Goal: Task Accomplishment & Management: Use online tool/utility

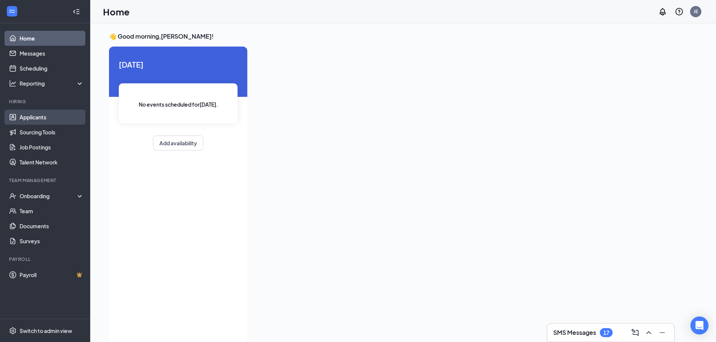
click at [33, 114] on link "Applicants" at bounding box center [52, 117] width 64 height 15
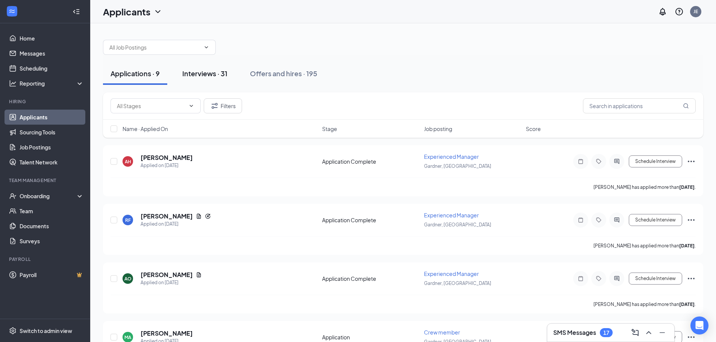
click at [212, 75] on div "Interviews · 31" at bounding box center [204, 73] width 45 height 9
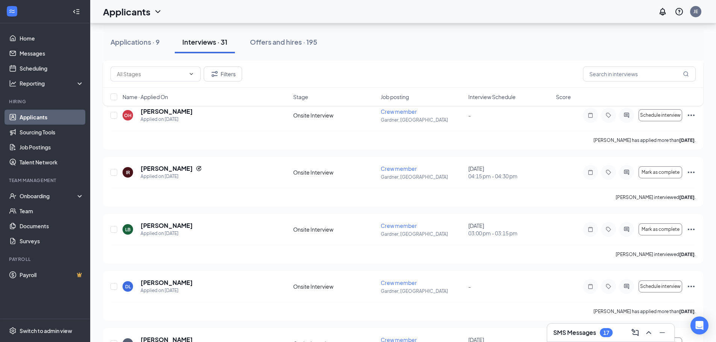
scroll to position [902, 0]
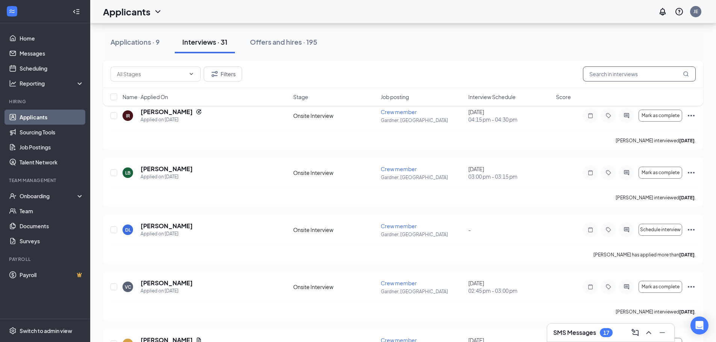
click at [612, 70] on input "text" at bounding box center [639, 74] width 113 height 15
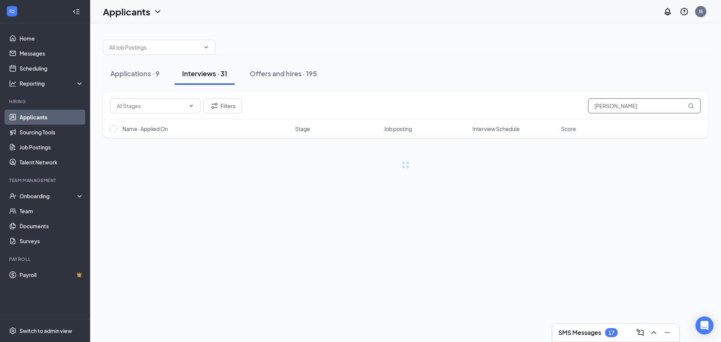
type input "[PERSON_NAME]"
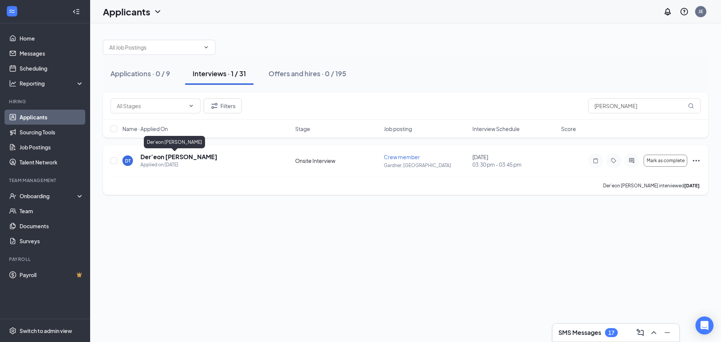
click at [177, 159] on h5 "Der’eon [PERSON_NAME]" at bounding box center [179, 157] width 77 height 8
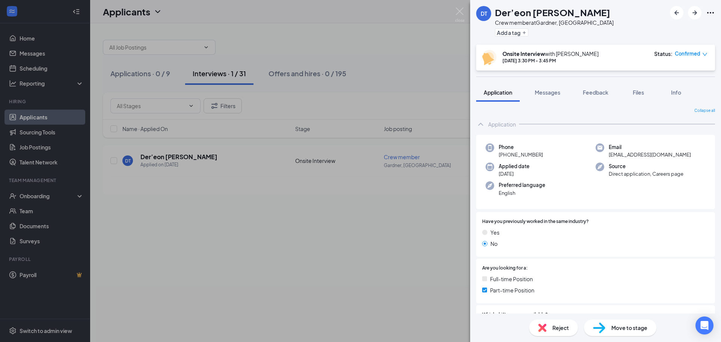
drag, startPoint x: 471, startPoint y: 9, endPoint x: 473, endPoint y: 3, distance: 6.1
click at [473, 3] on div "DT Der’eon [PERSON_NAME] Crew member at [GEOGRAPHIC_DATA], KS Add a tag" at bounding box center [595, 22] width 251 height 45
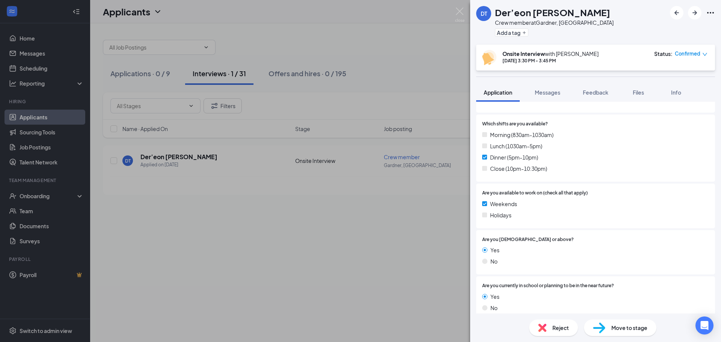
scroll to position [202, 0]
